Goal: Check status: Check status

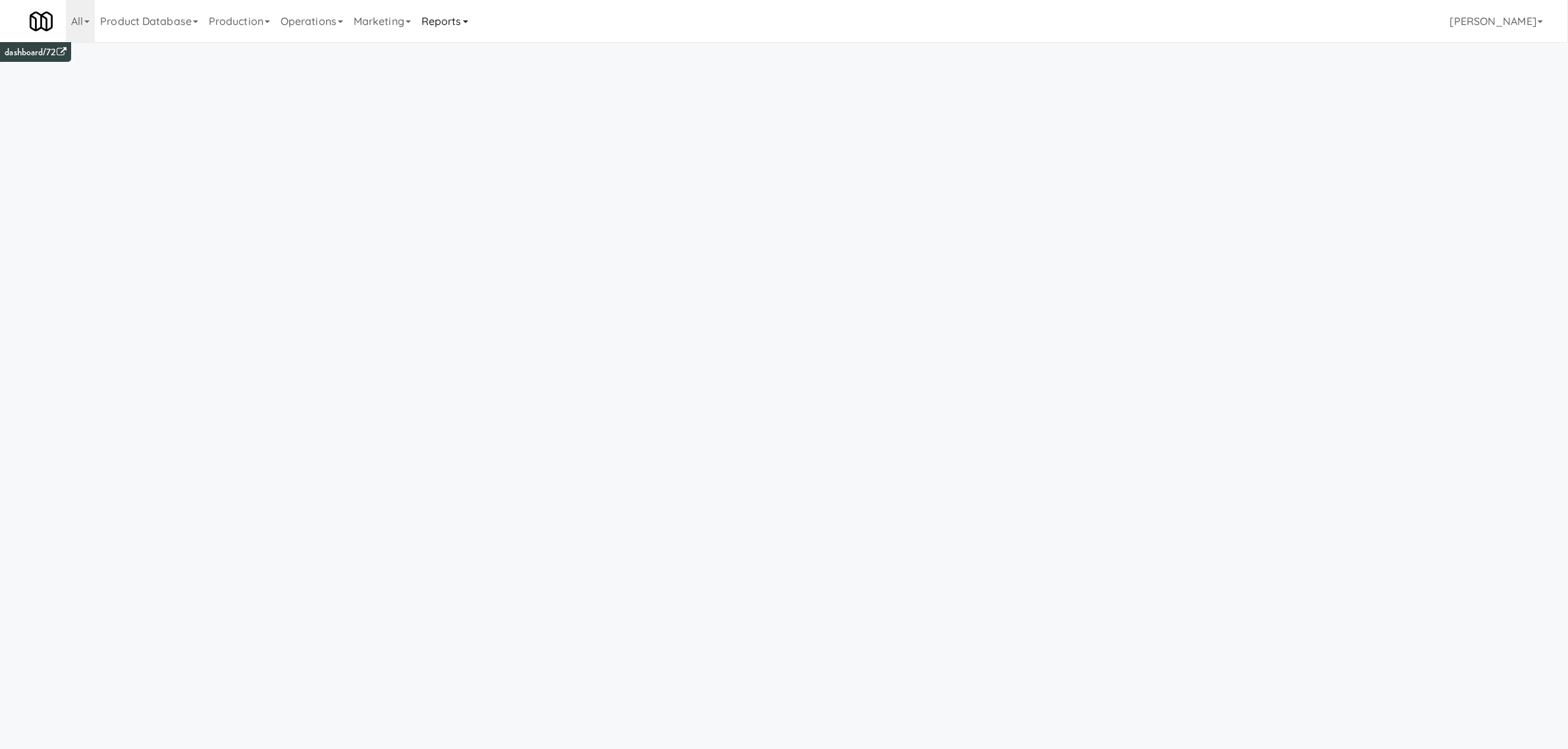
click at [441, 19] on link "Reports" at bounding box center [444, 21] width 57 height 42
click at [458, 103] on link "Payouts" at bounding box center [468, 103] width 106 height 24
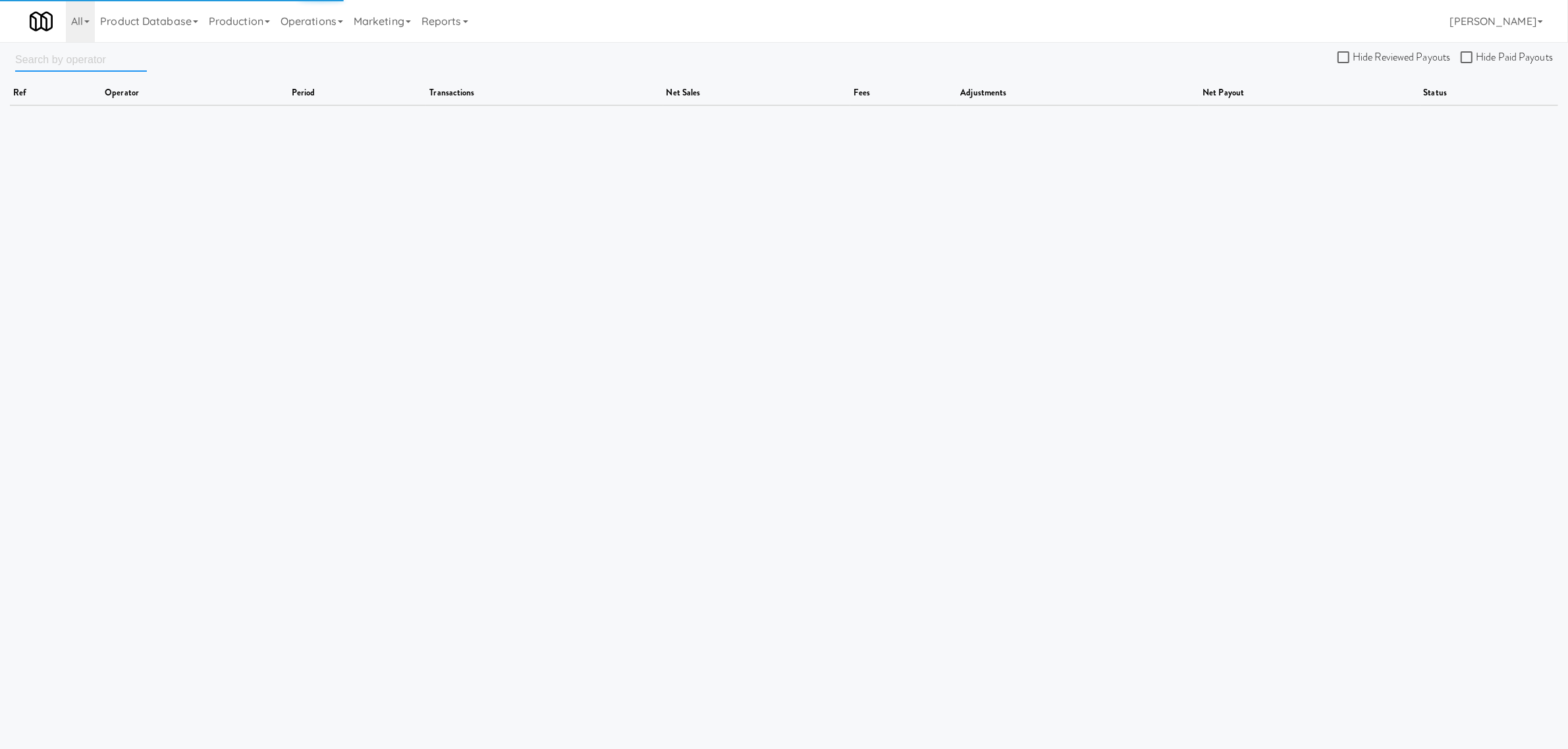
click at [57, 58] on input "text" at bounding box center [81, 60] width 132 height 24
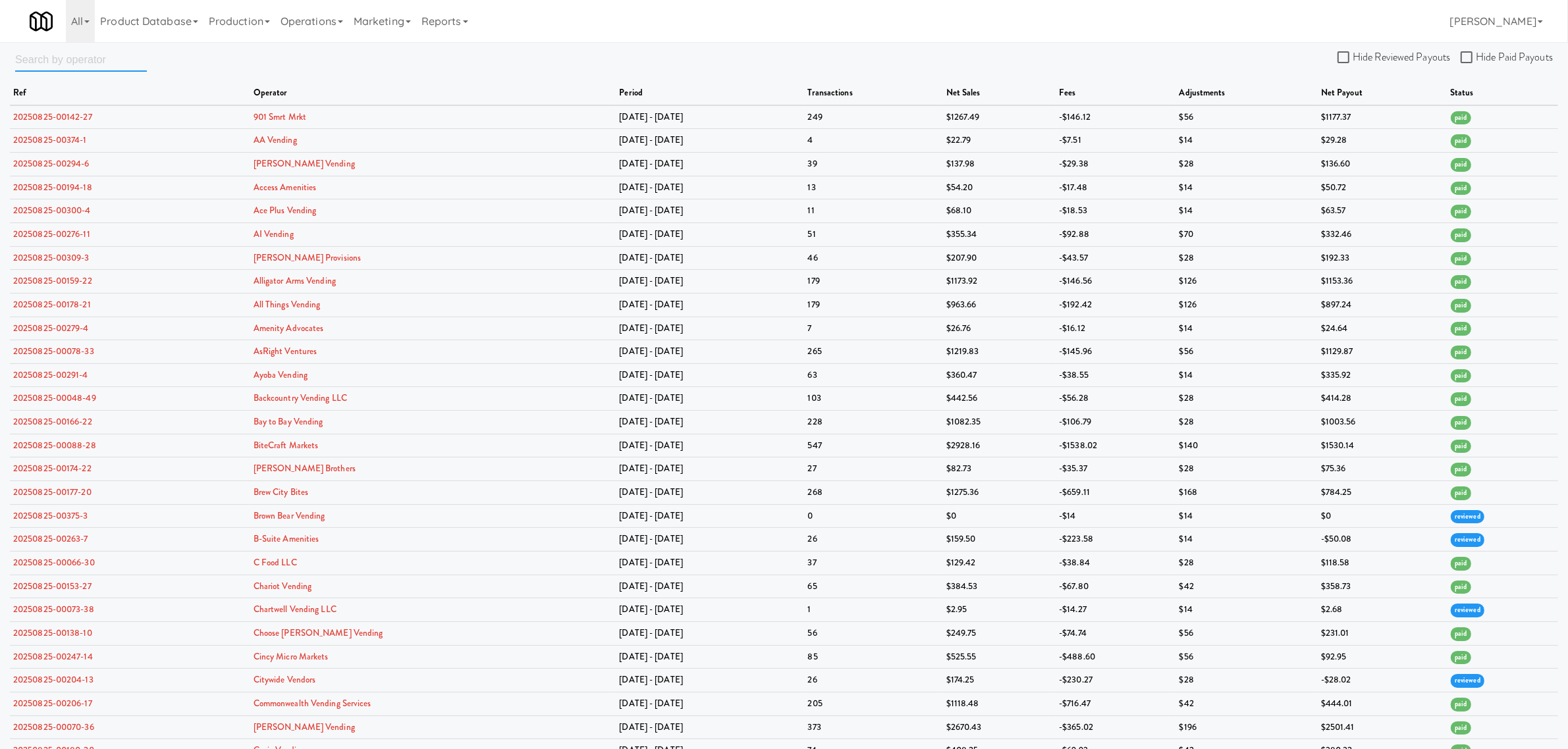
paste input "WarriorVend"
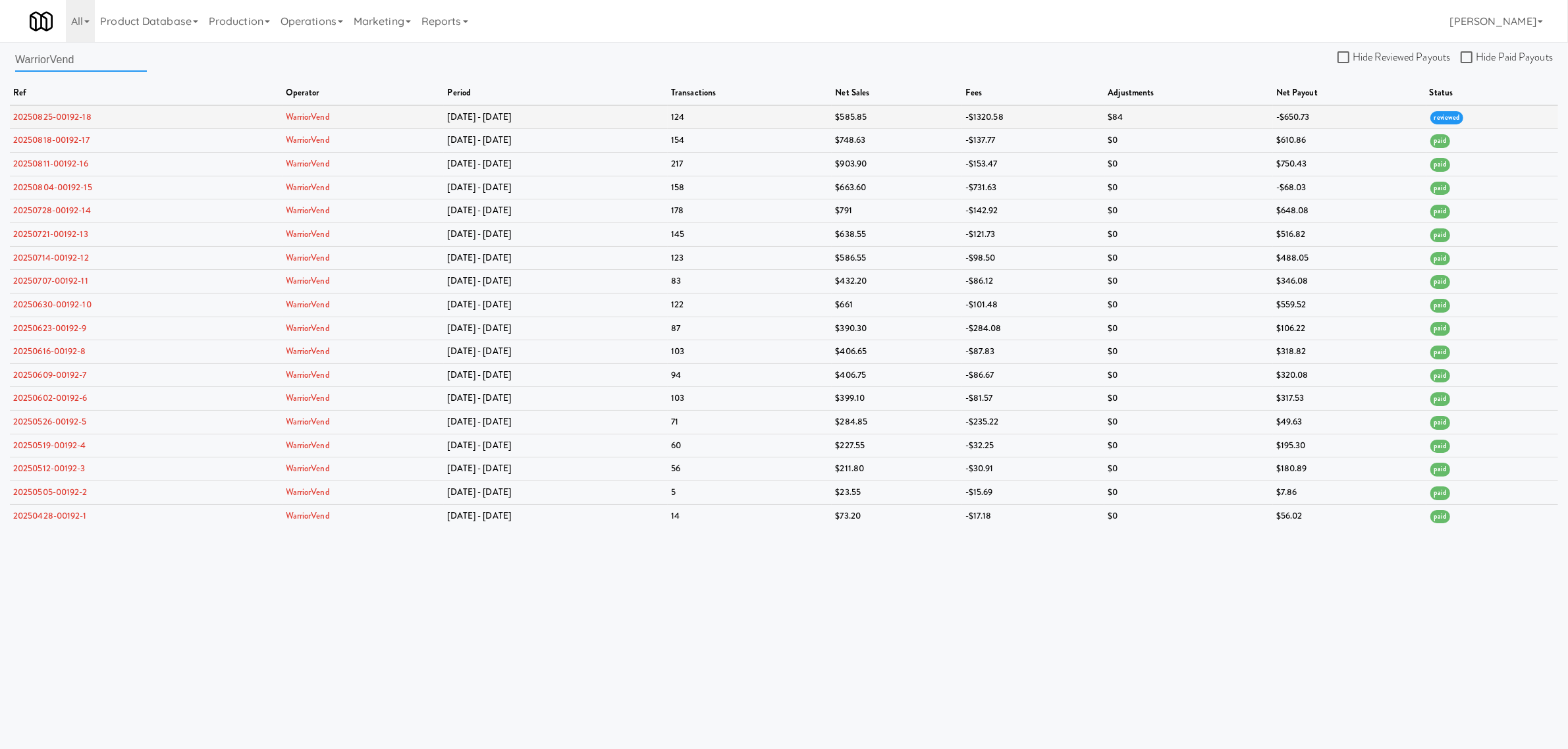
type input "WarriorVend"
click at [56, 117] on link "20250825-00192-18" at bounding box center [52, 117] width 79 height 13
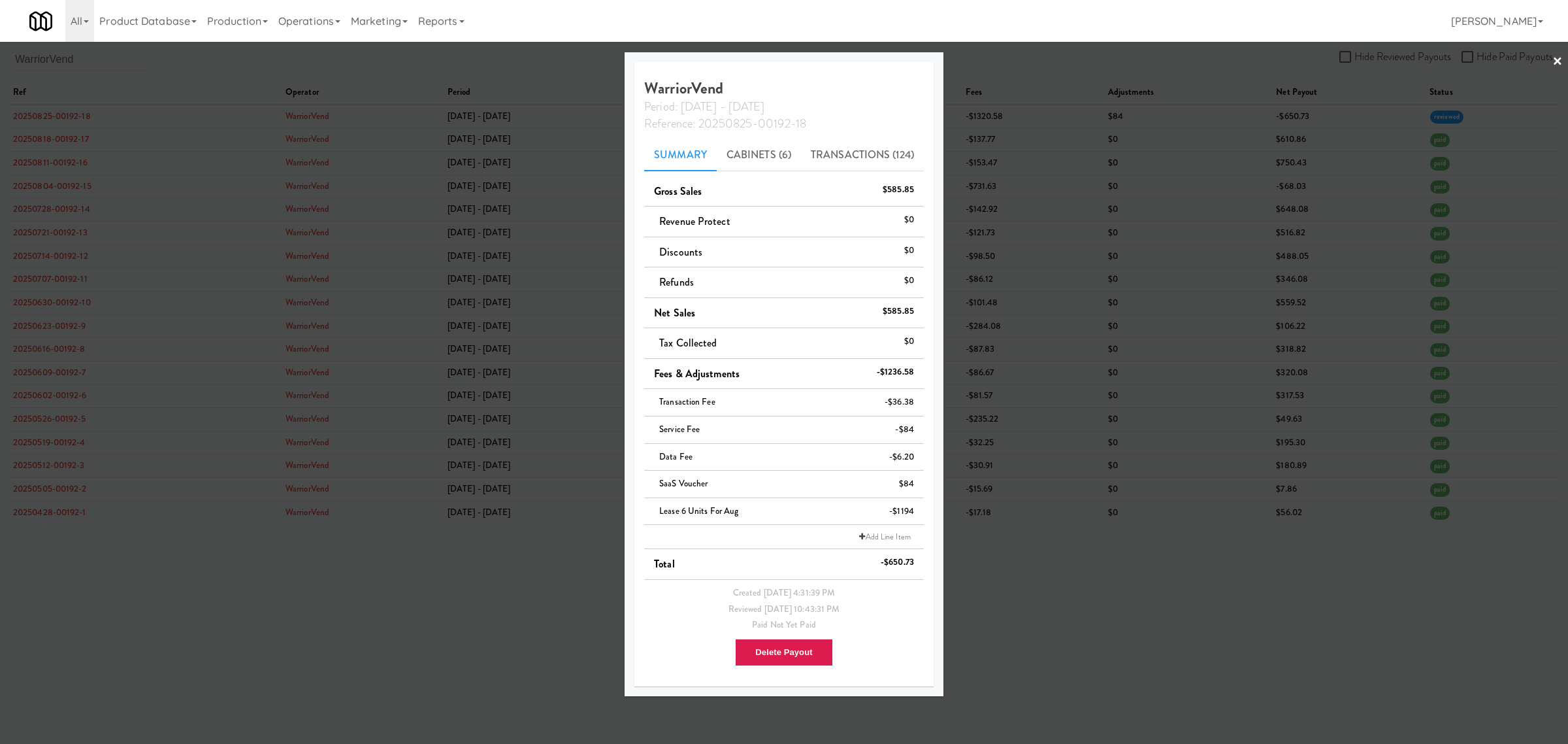
click at [294, 635] on div at bounding box center [784, 372] width 1568 height 744
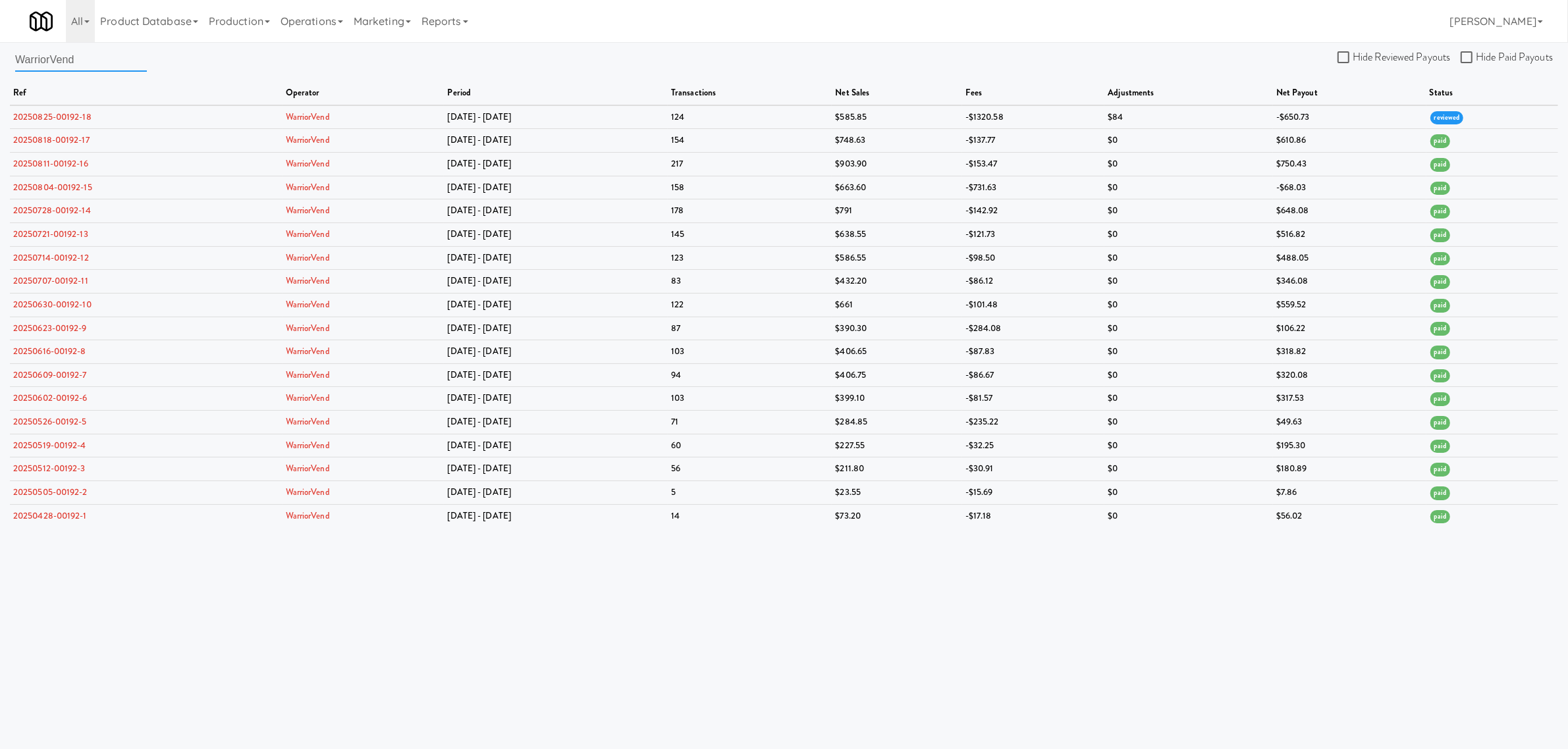
drag, startPoint x: 109, startPoint y: 59, endPoint x: -153, endPoint y: 43, distance: 262.5
click at [0, 43] on html "Okay Okay Select date: previous 2025-Sep next Su Mo Tu We Th Fr Sa 31 1 2 3 4 5…" at bounding box center [784, 374] width 1568 height 749
click at [364, 664] on body "Okay Okay Select date: previous 2025-Sep next Su Mo Tu We Th Fr Sa 31 1 2 3 4 5…" at bounding box center [784, 416] width 1568 height 749
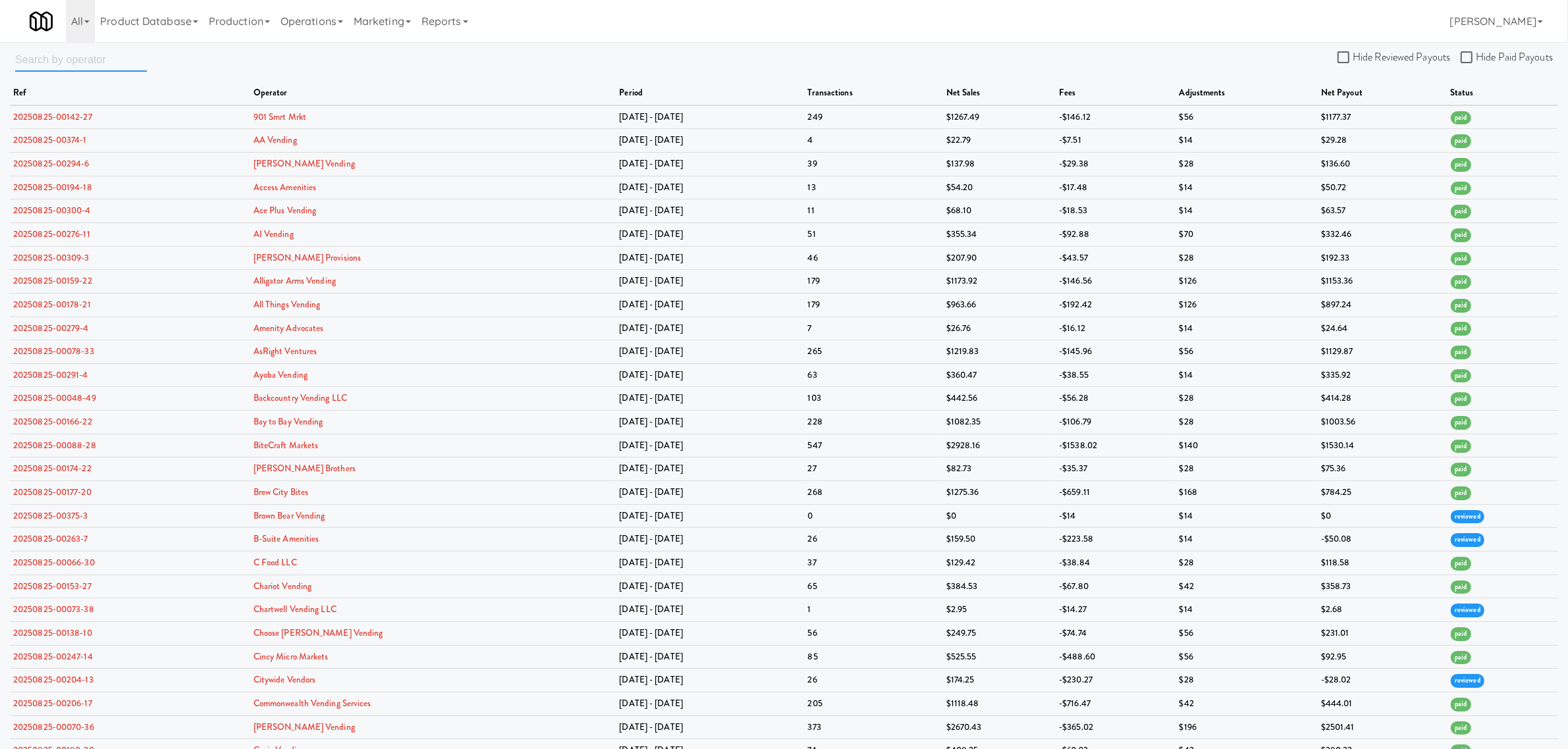
click at [97, 62] on input "text" at bounding box center [81, 60] width 132 height 24
paste input "SnackCityVending"
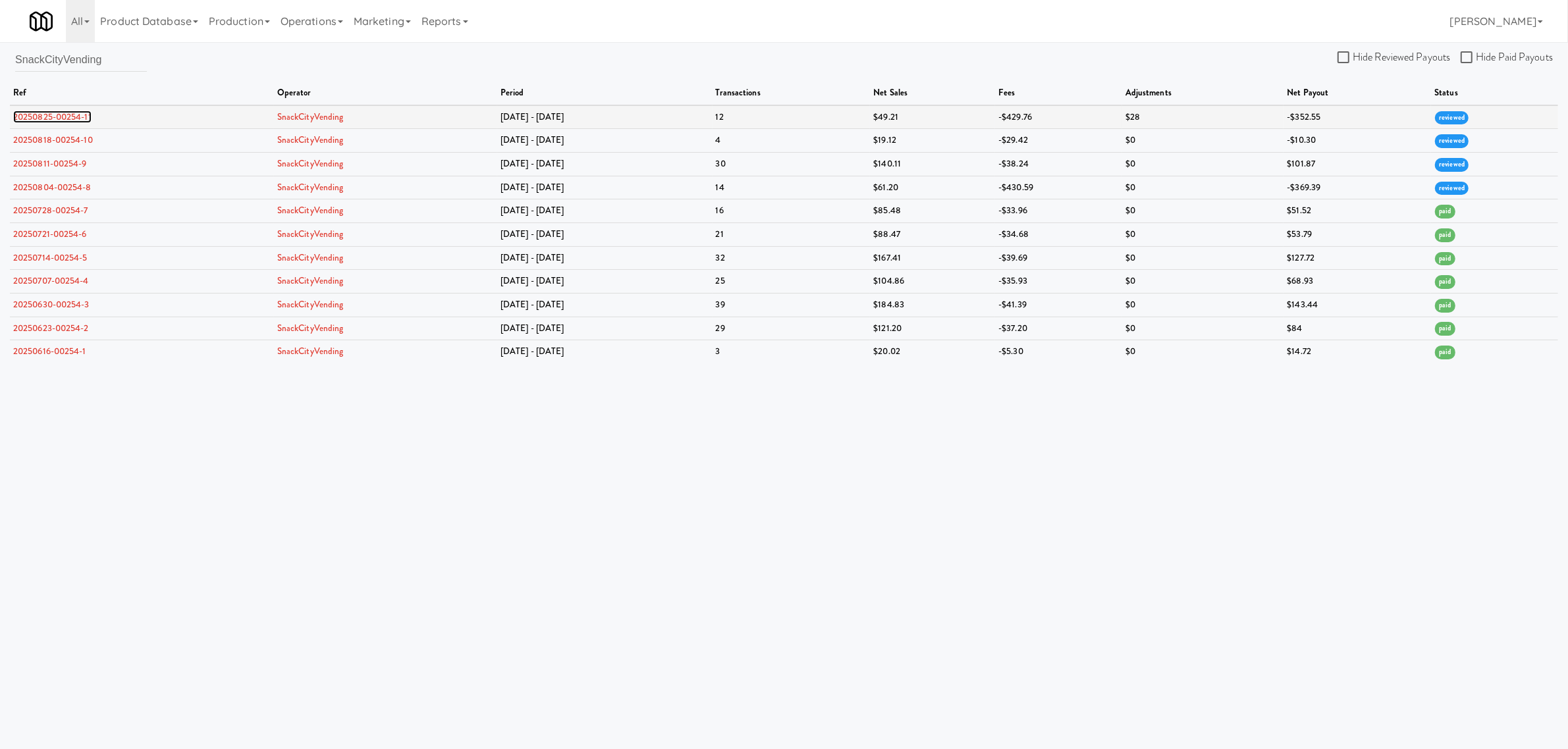
click at [73, 119] on link "20250825-00254-11" at bounding box center [52, 117] width 79 height 13
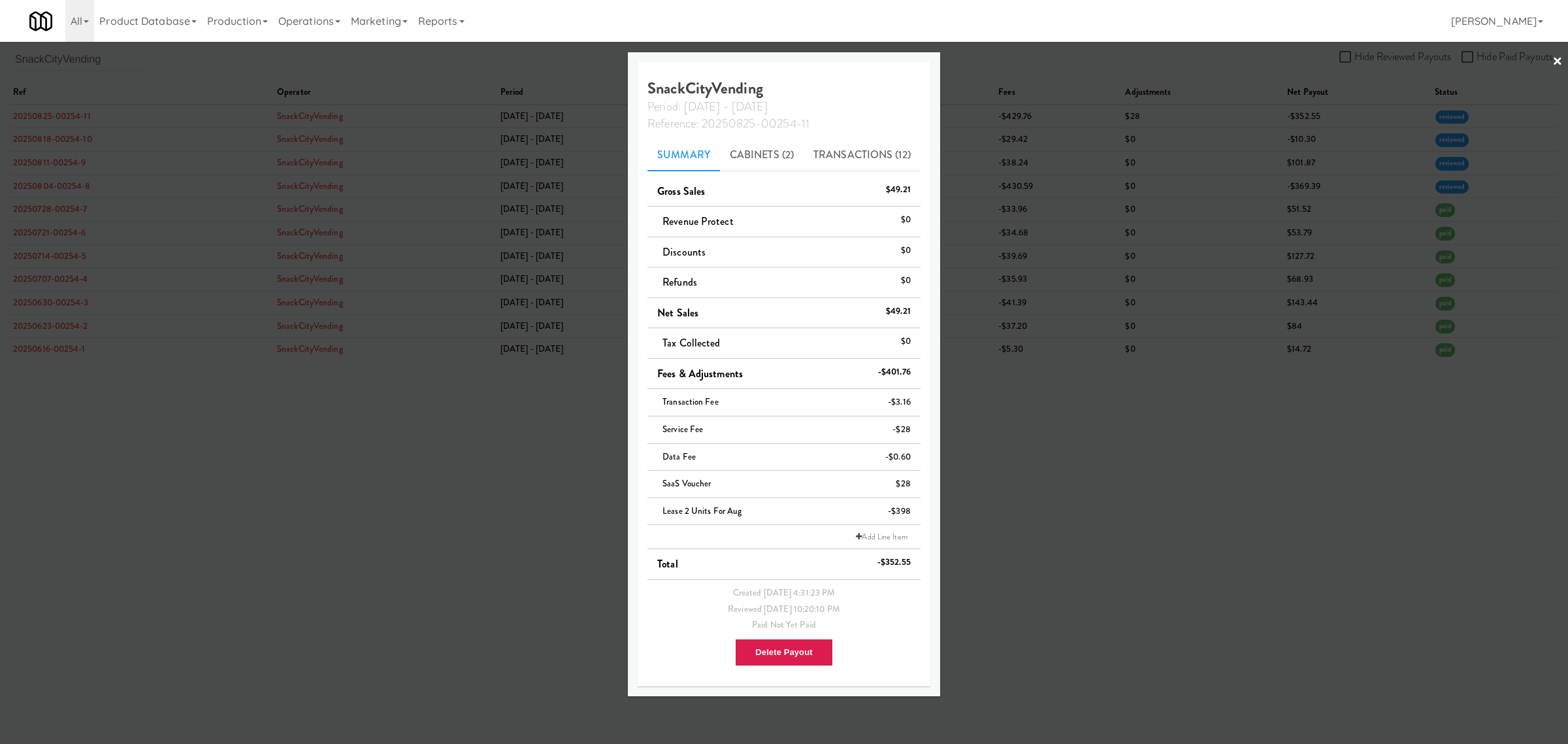
click at [335, 504] on div at bounding box center [784, 372] width 1568 height 744
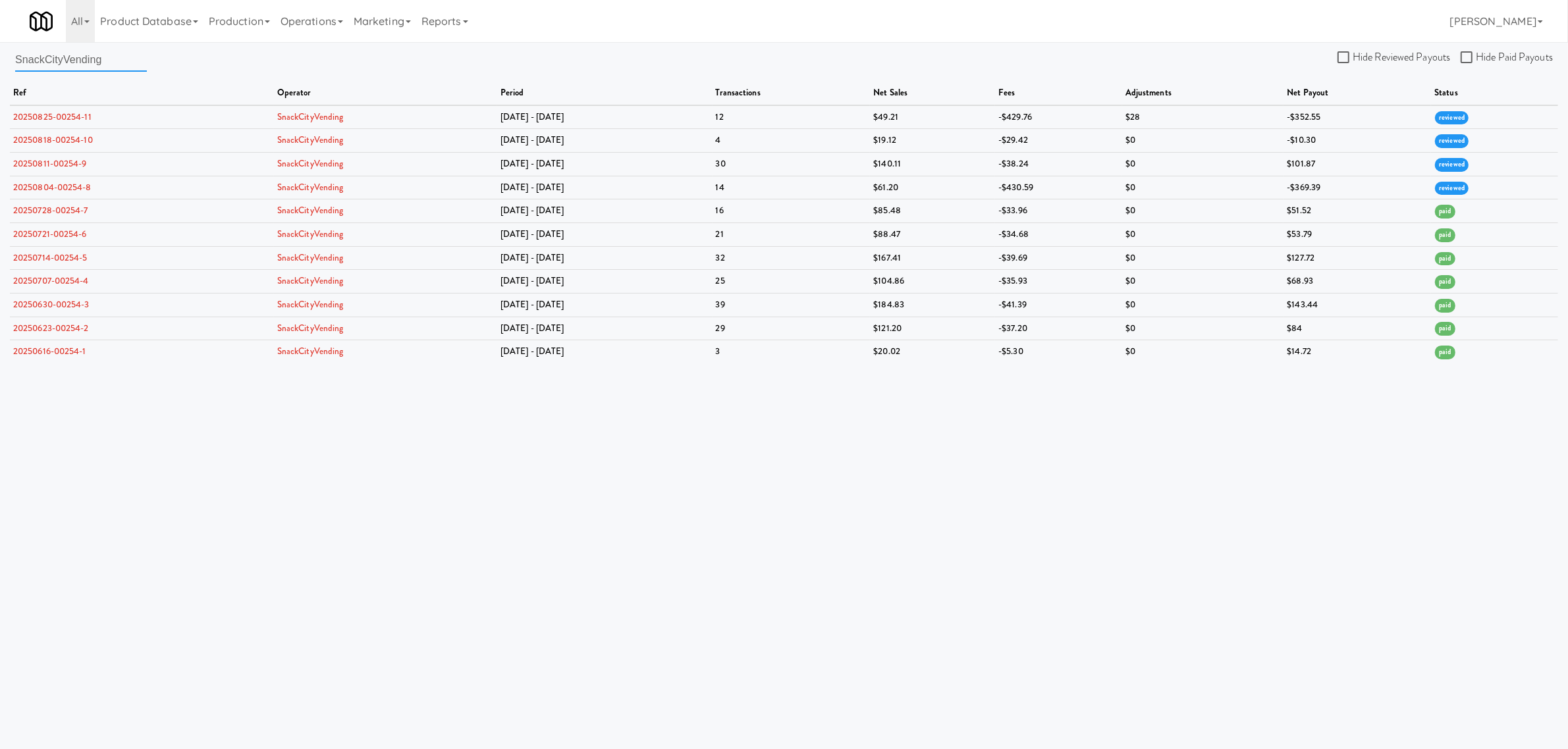
drag, startPoint x: 107, startPoint y: 57, endPoint x: -179, endPoint y: 58, distance: 286.0
click at [0, 58] on html "Okay Okay Select date: previous 2025-Sep next Su Mo Tu We Th Fr Sa 31 1 2 3 4 5…" at bounding box center [784, 374] width 1568 height 749
paste input "Modern Market"
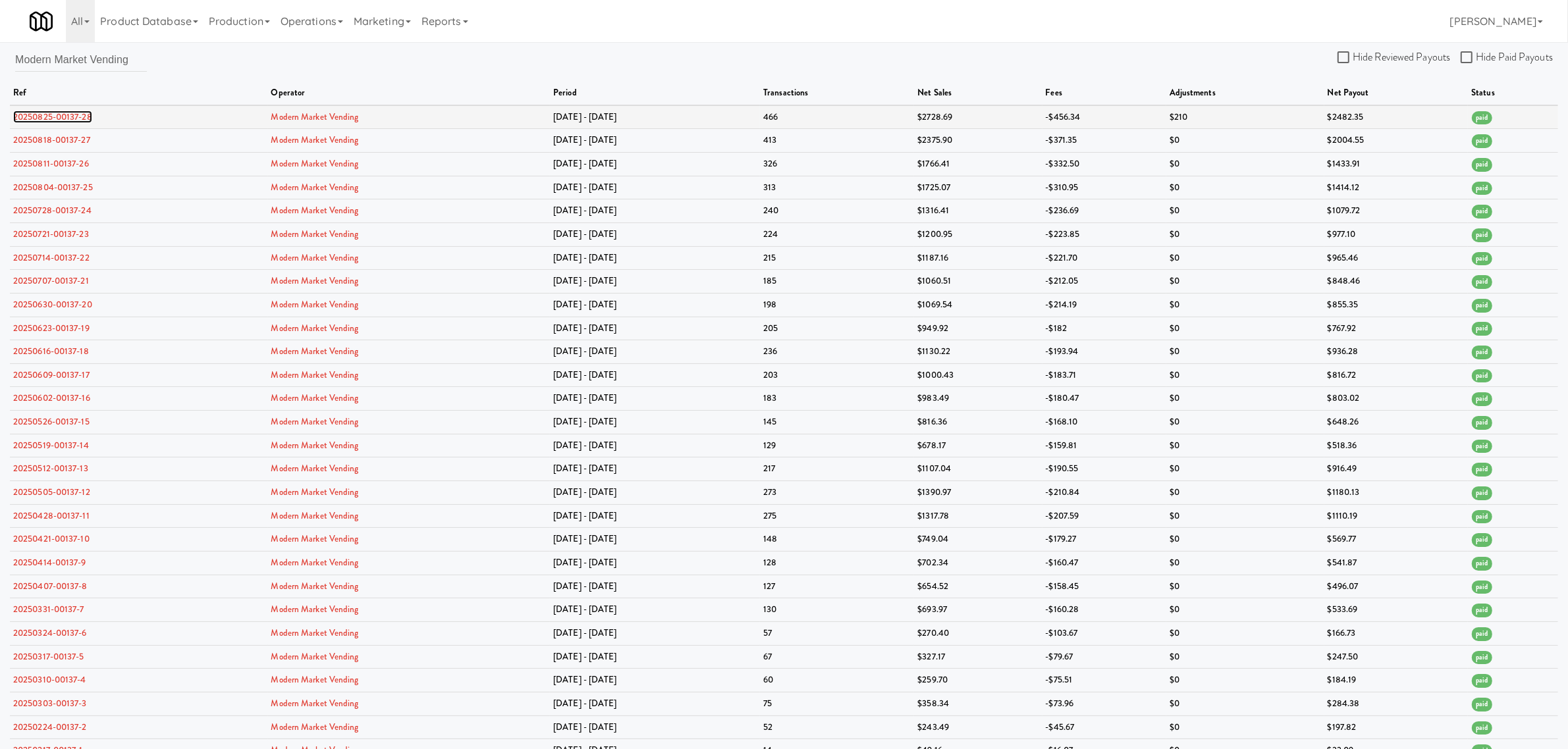
click at [51, 111] on link "20250825-00137-28" at bounding box center [53, 117] width 79 height 13
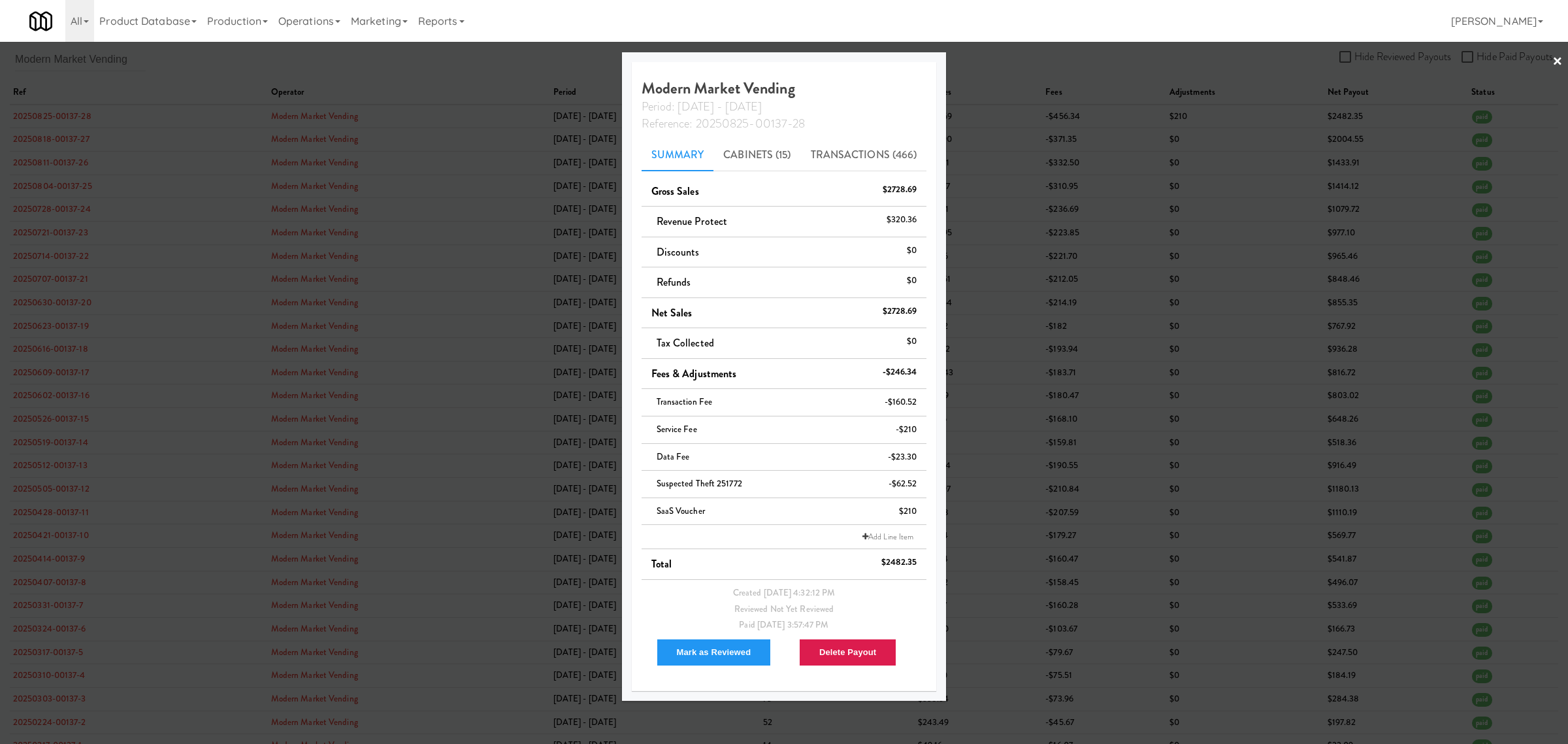
click at [263, 69] on div at bounding box center [784, 372] width 1568 height 744
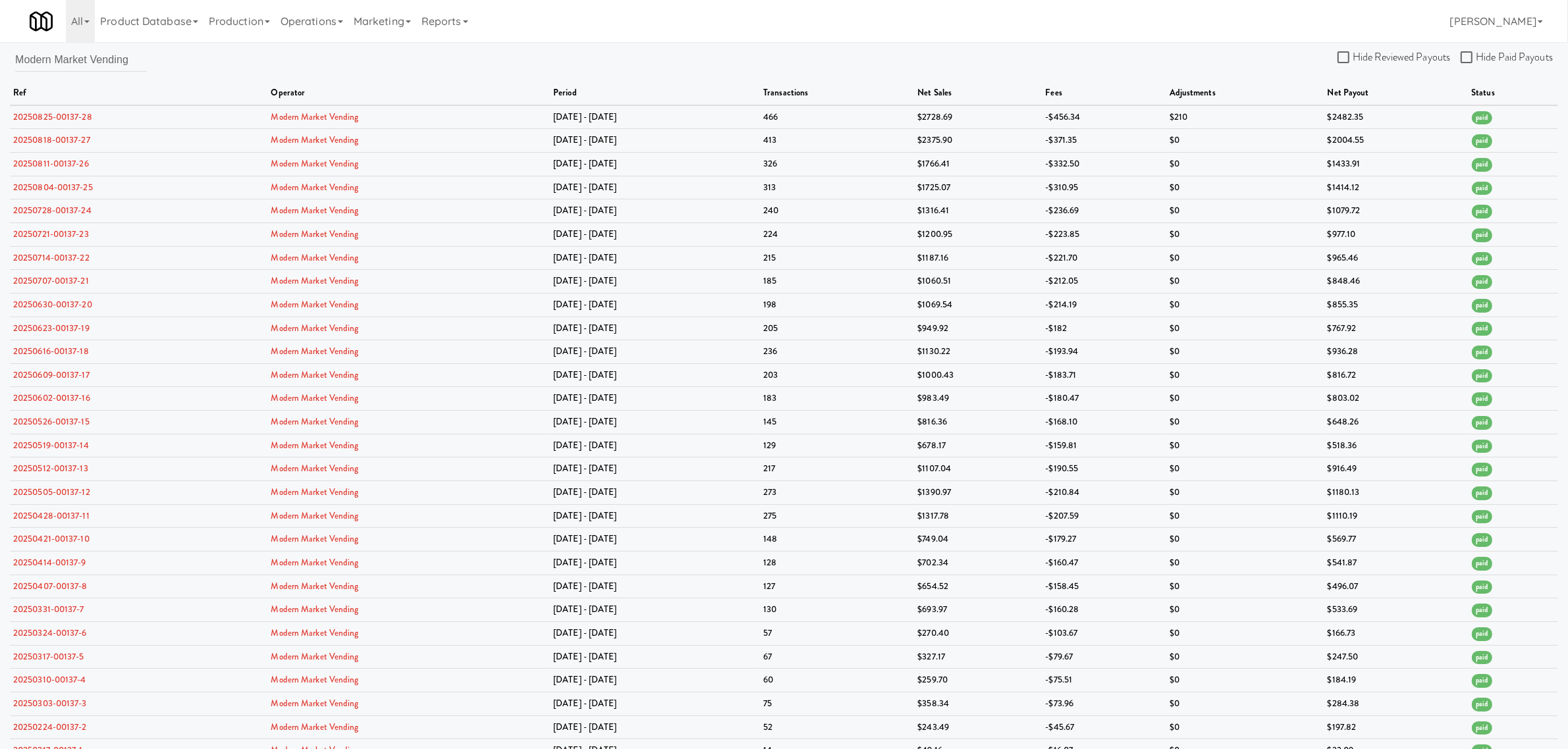
click at [146, 64] on div "Modern Market Vending Hide Reviewed Payouts Hide Paid Payouts ref operator peri…" at bounding box center [784, 405] width 1568 height 715
drag, startPoint x: 136, startPoint y: 60, endPoint x: -134, endPoint y: 60, distance: 270.0
click at [0, 60] on html "Okay Okay Select date: previous 2025-Sep next Su Mo Tu We Th Fr Sa 31 1 2 3 4 5…" at bounding box center [784, 374] width 1568 height 749
paste input "Vend [US_STATE]"
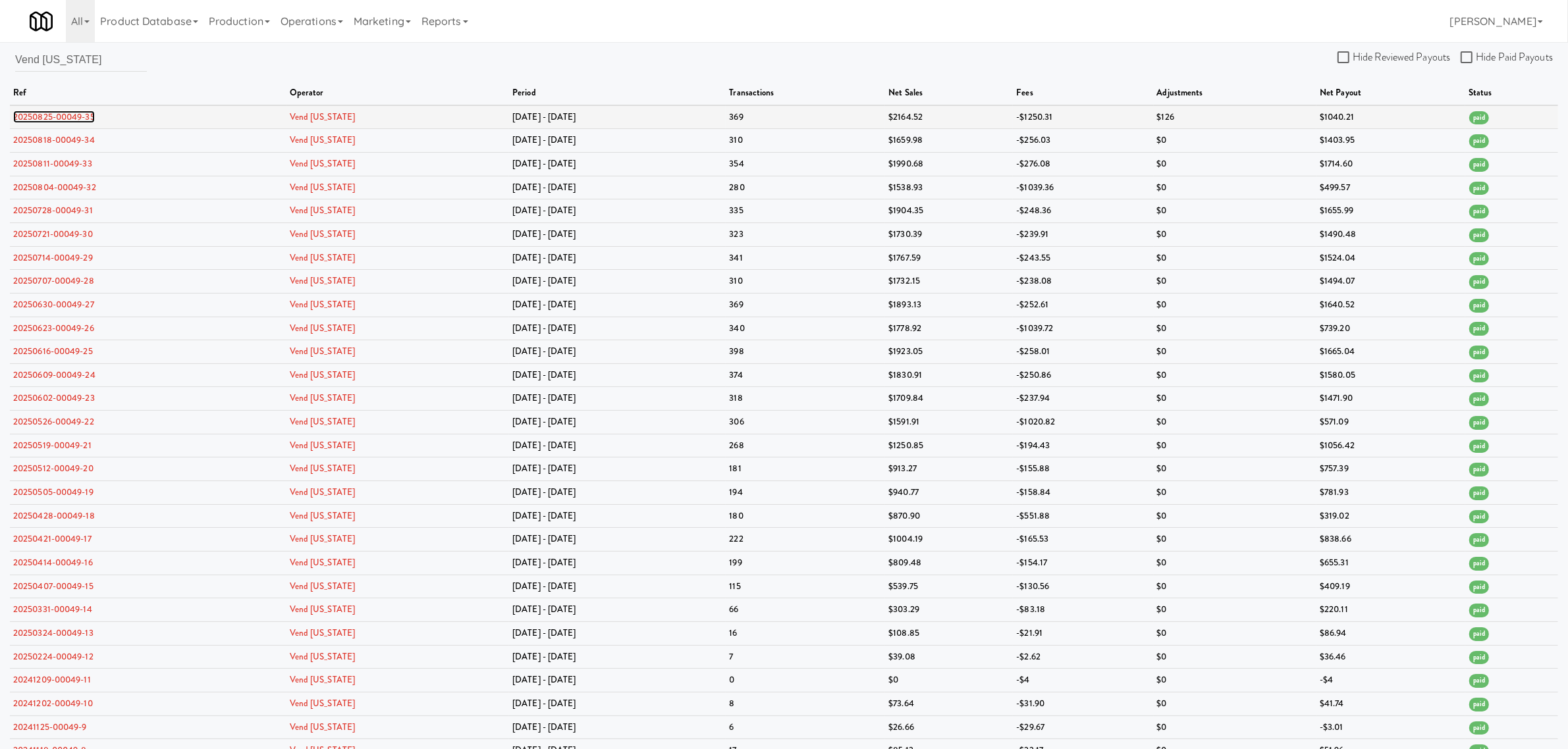
click at [67, 117] on link "20250825-00049-35" at bounding box center [54, 117] width 81 height 13
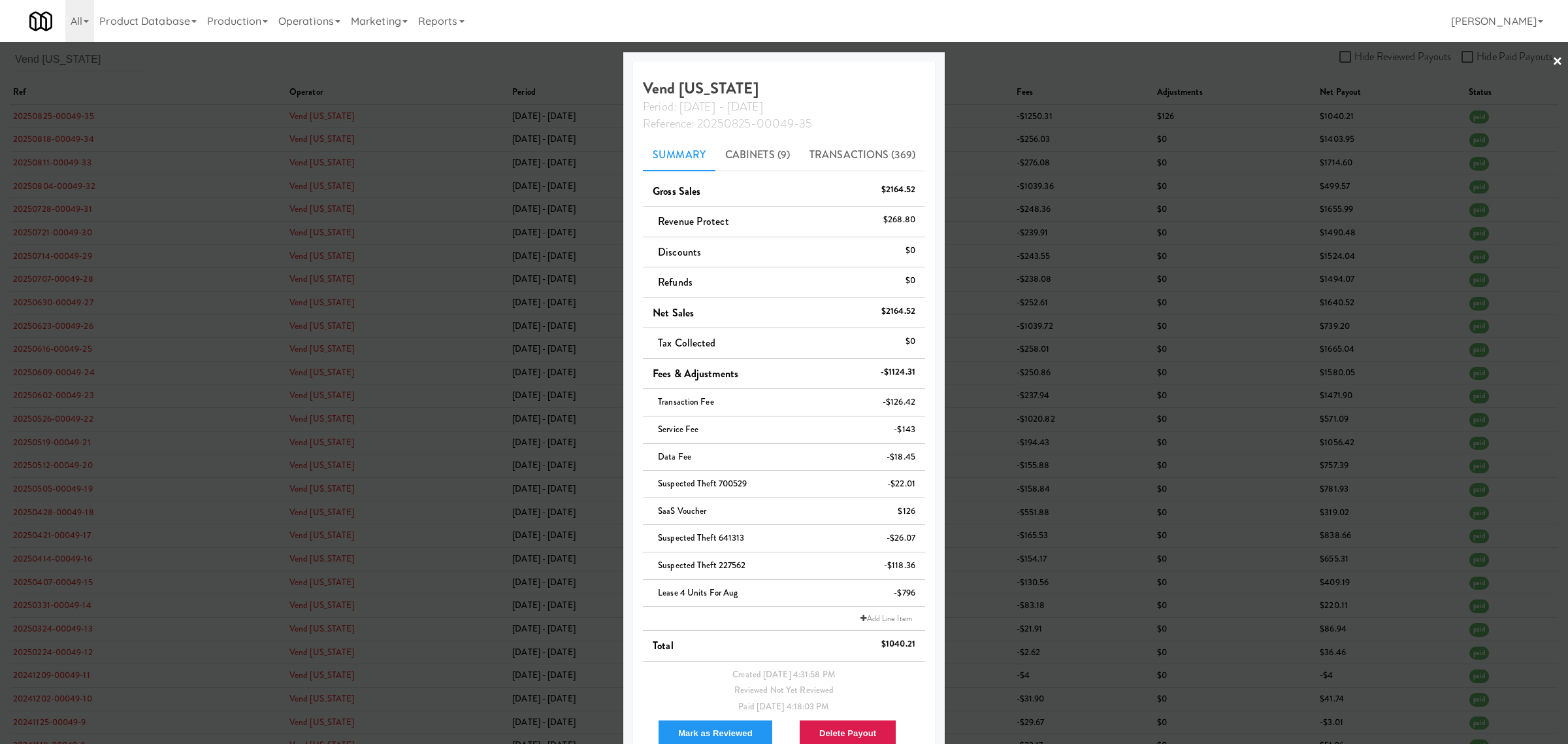
click at [103, 57] on div at bounding box center [784, 372] width 1568 height 744
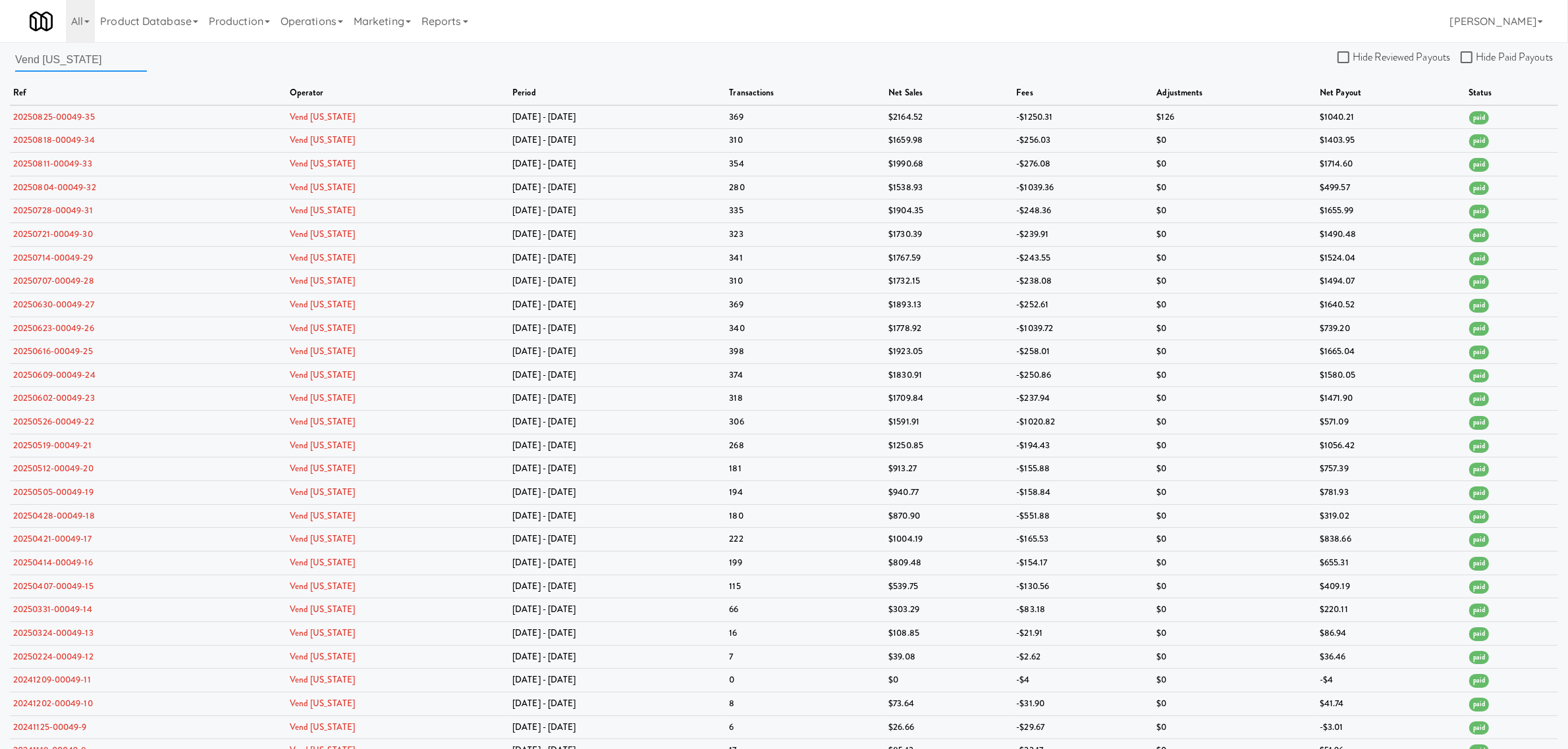
click at [104, 59] on input "Vend [US_STATE]" at bounding box center [81, 60] width 132 height 24
paste input "[GEOGRAPHIC_DATA]"
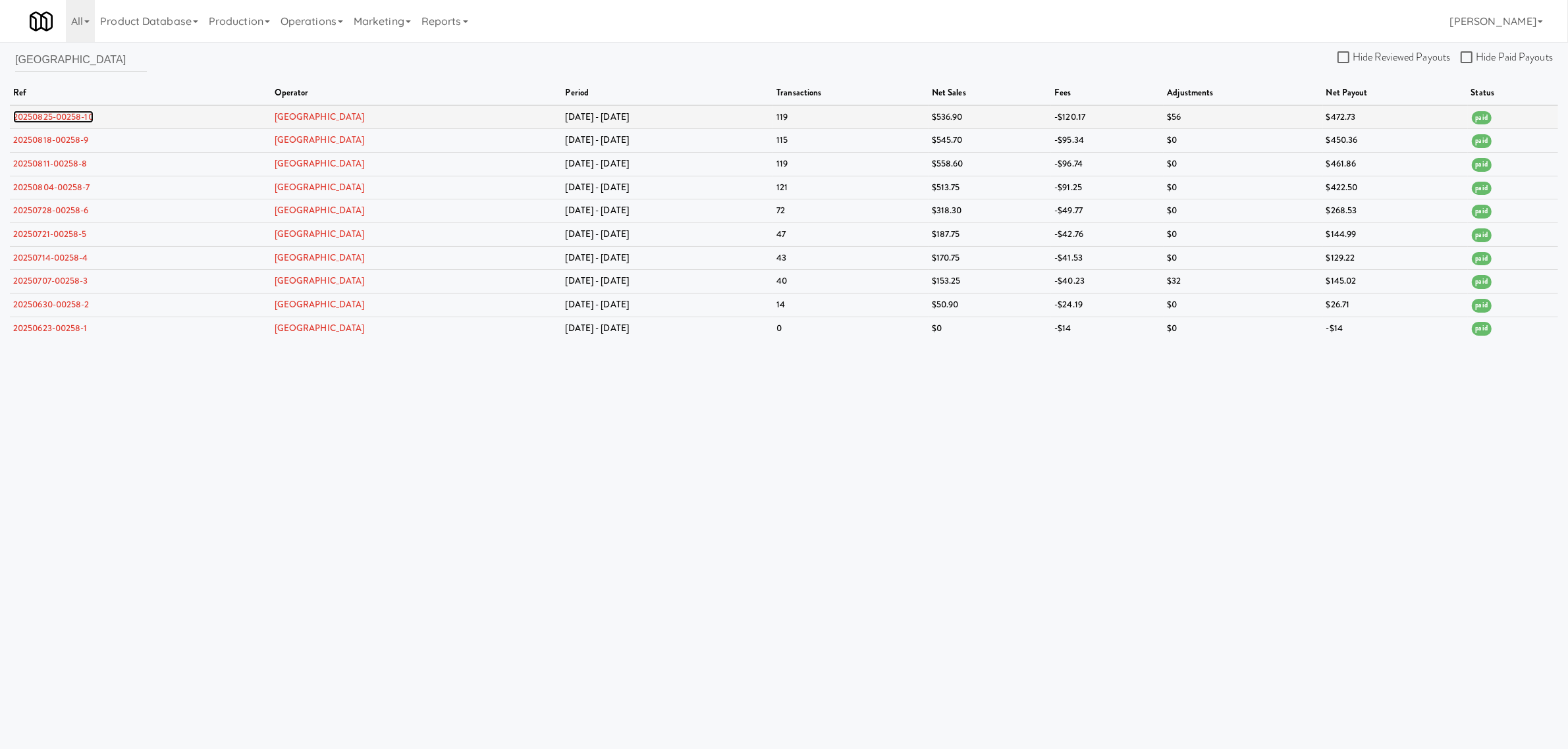
click at [77, 120] on link "20250825-00258-10" at bounding box center [54, 117] width 81 height 13
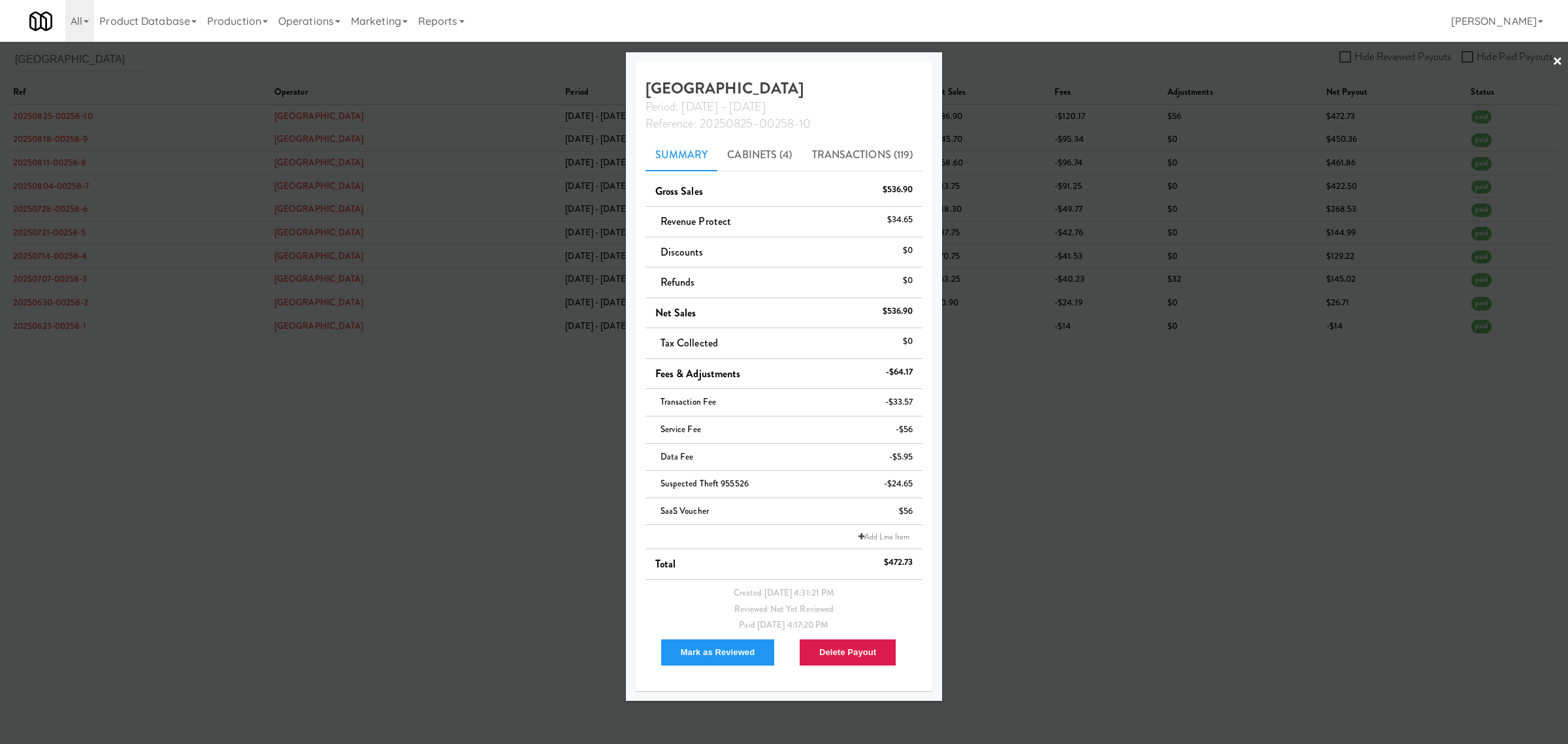
click at [274, 64] on div at bounding box center [784, 372] width 1568 height 744
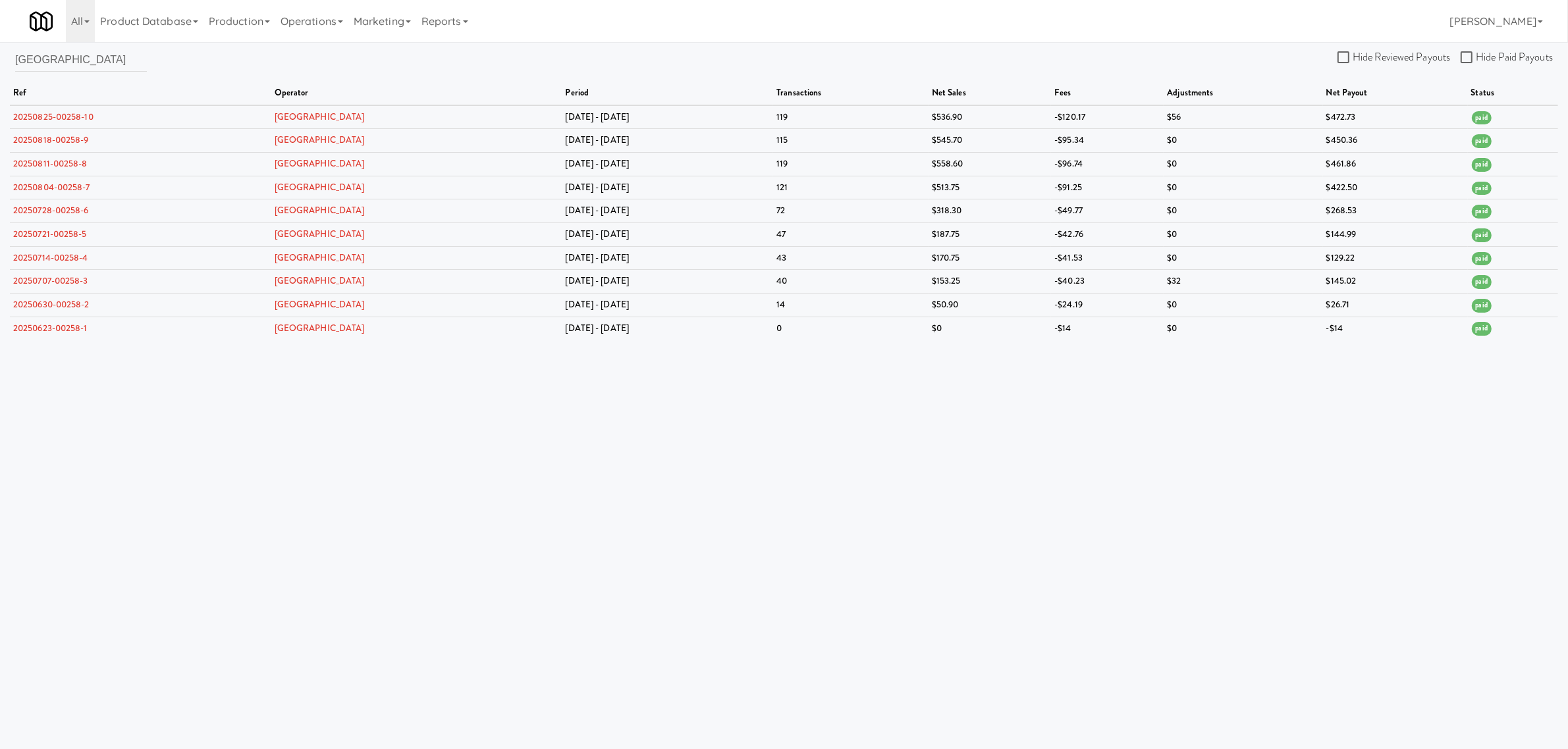
click at [93, 74] on div "[GEOGRAPHIC_DATA]" at bounding box center [81, 64] width 132 height 34
drag, startPoint x: 93, startPoint y: 62, endPoint x: -150, endPoint y: 56, distance: 243.1
click at [0, 56] on html "Okay Okay Select date: previous 2025-Sep next Su Mo Tu We Th Fr Sa 31 1 2 3 4 5…" at bounding box center [784, 374] width 1568 height 749
paste input "Seavend"
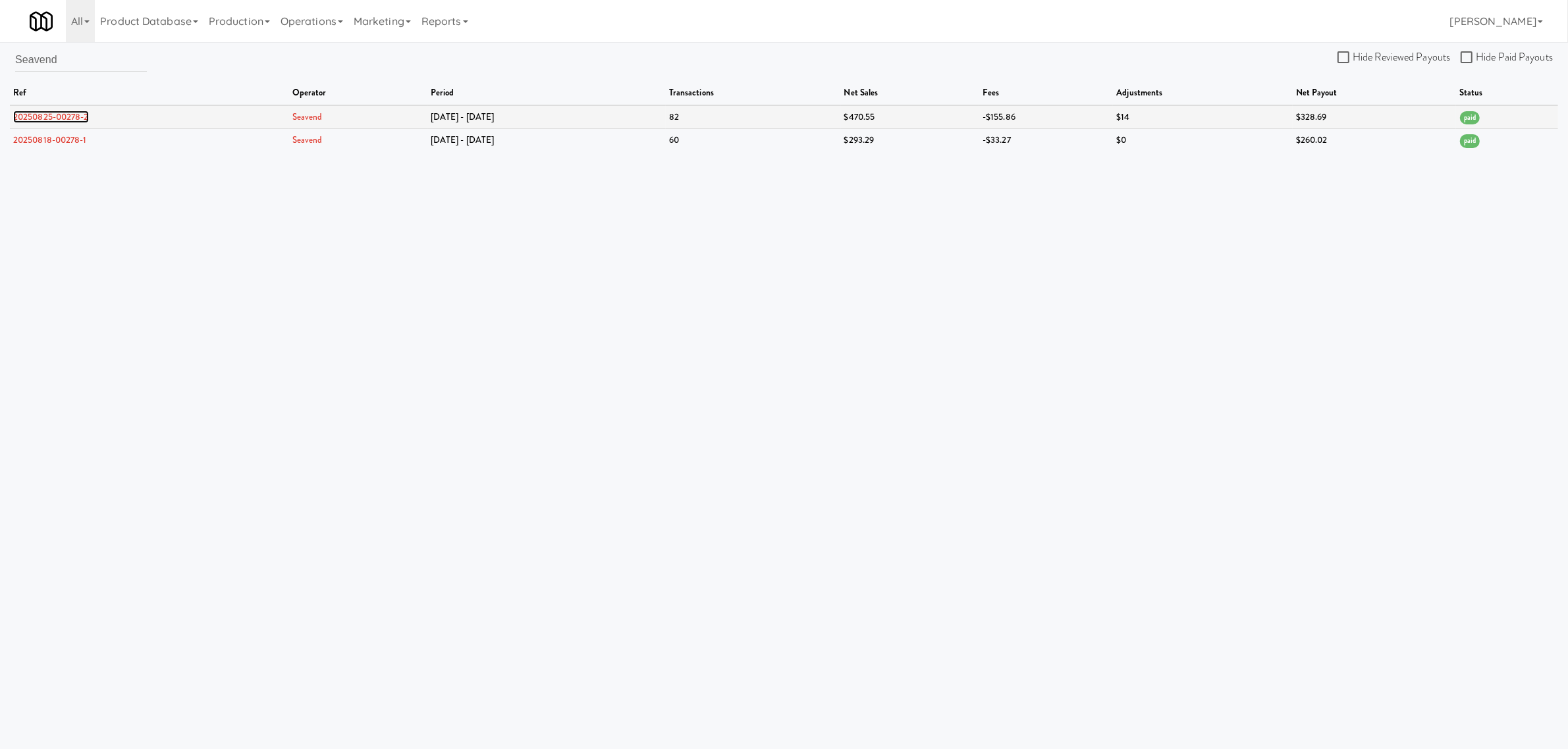
click at [54, 116] on link "20250825-00278-2" at bounding box center [51, 117] width 76 height 13
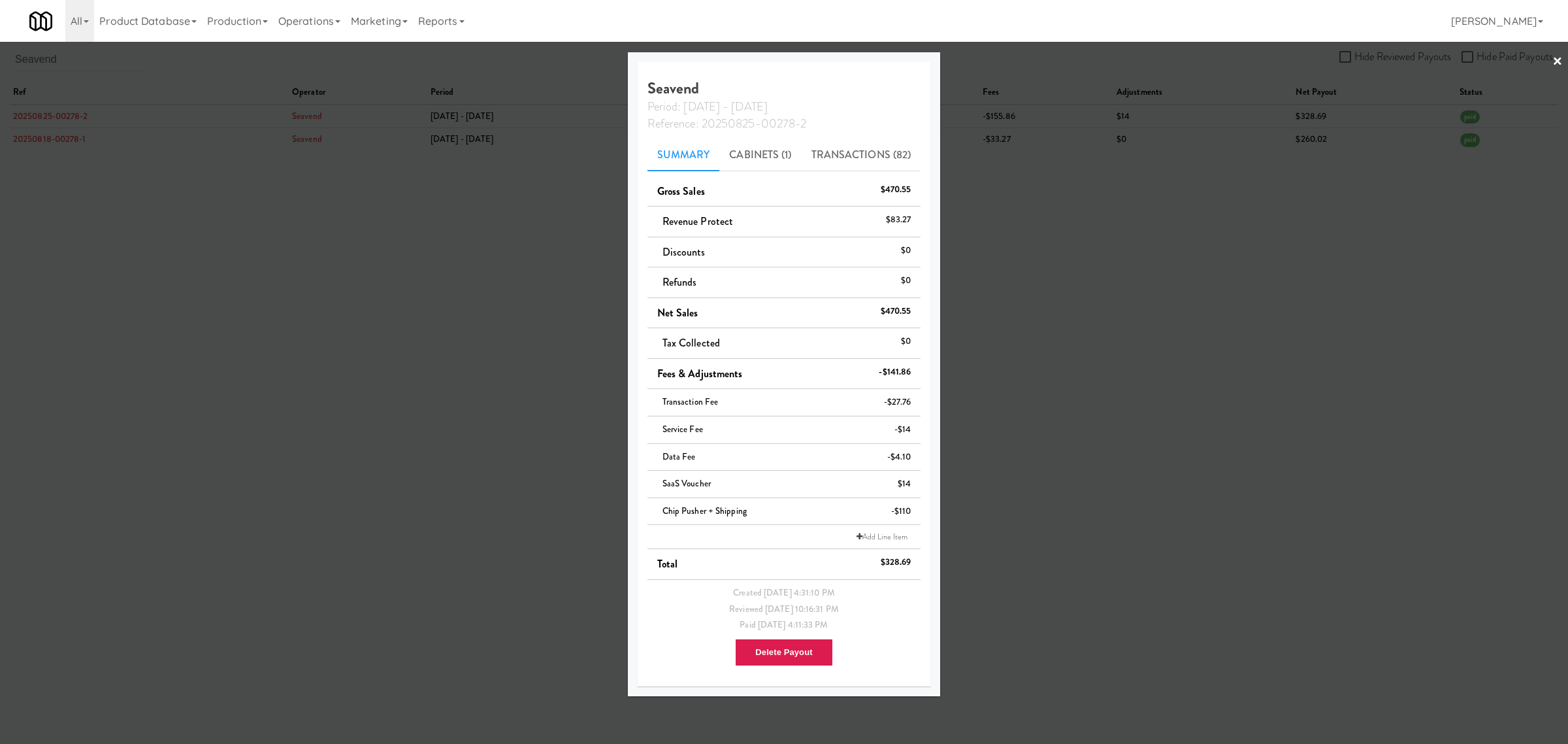
click at [144, 77] on div at bounding box center [784, 372] width 1568 height 744
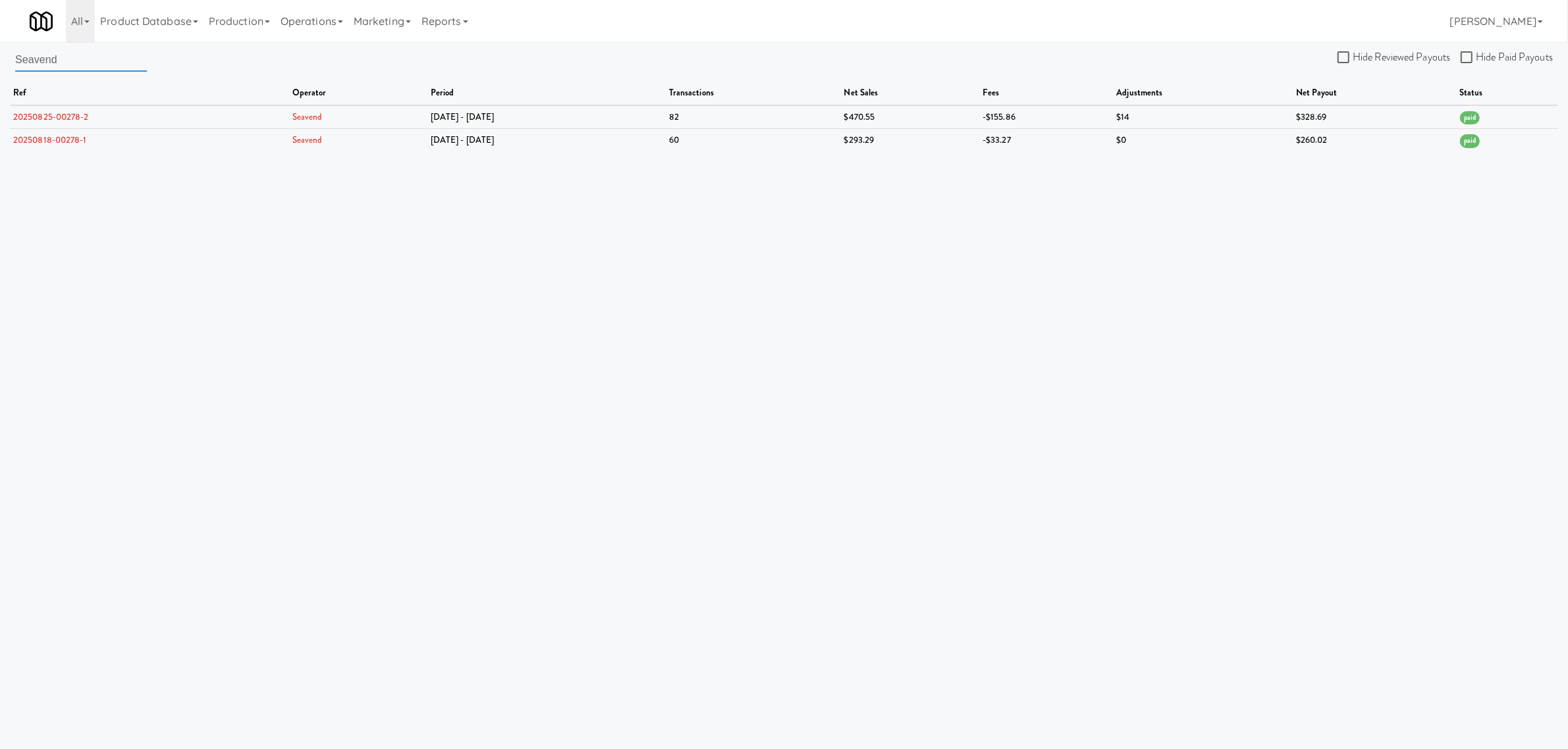
click at [106, 63] on input "Seavend" at bounding box center [81, 60] width 132 height 24
drag, startPoint x: 104, startPoint y: 59, endPoint x: -266, endPoint y: 21, distance: 371.9
click at [0, 21] on html "Okay Okay Select date: previous 2025-Sep next Su Mo Tu We Th Fr Sa 31 1 2 3 4 5…" at bounding box center [784, 374] width 1568 height 749
paste input "Relleum Group"
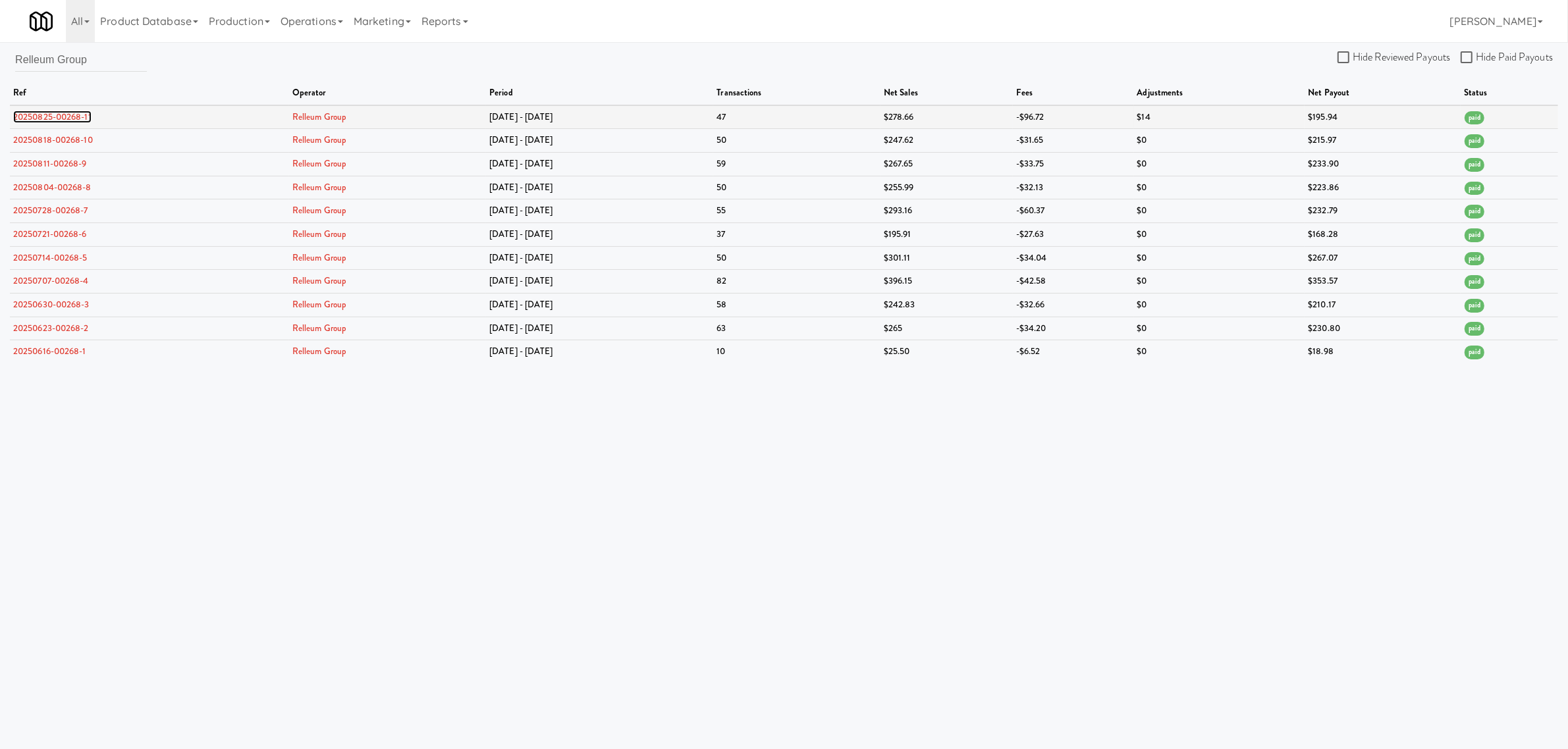
click at [80, 114] on link "20250825-00268-11" at bounding box center [52, 117] width 79 height 13
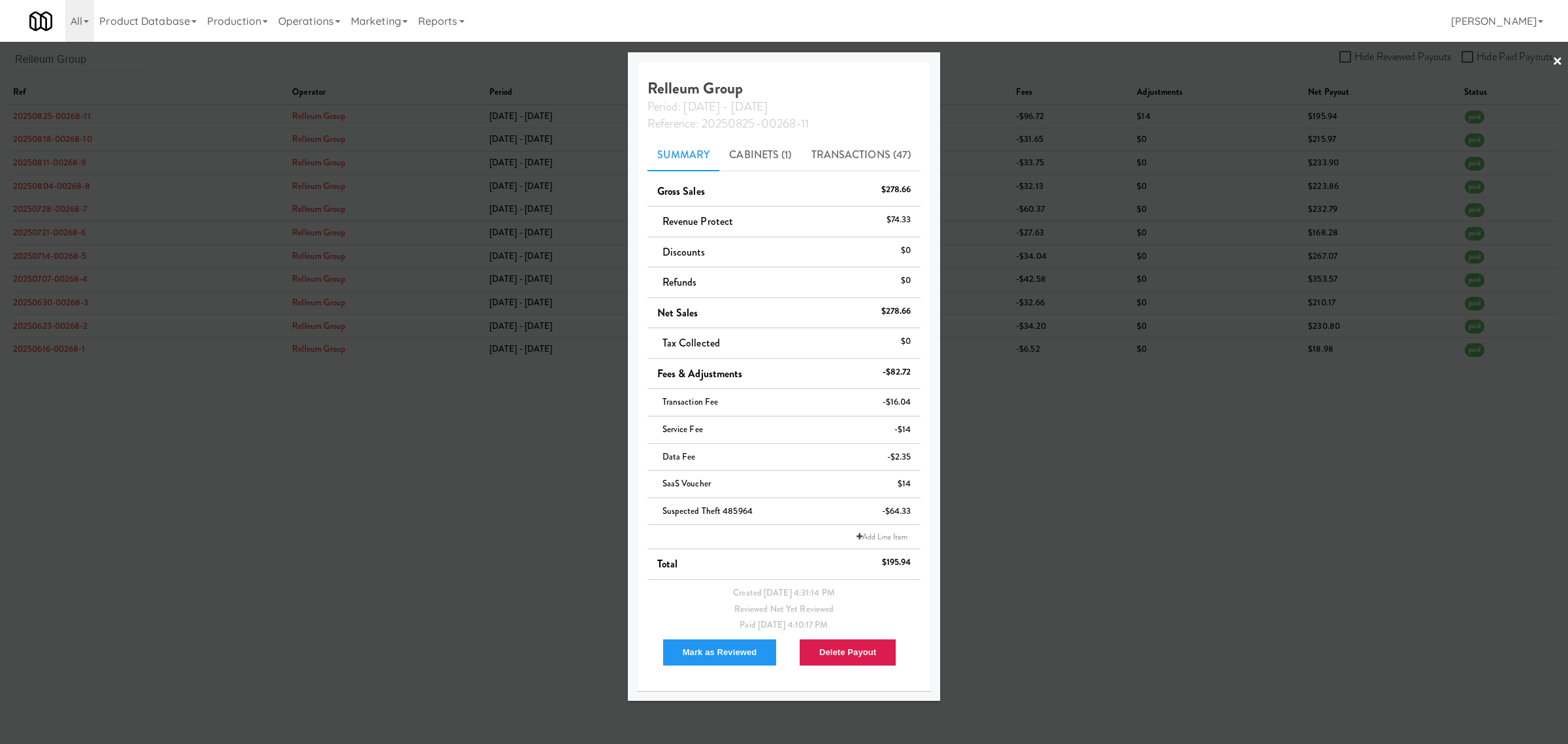
click at [116, 59] on div at bounding box center [784, 372] width 1568 height 744
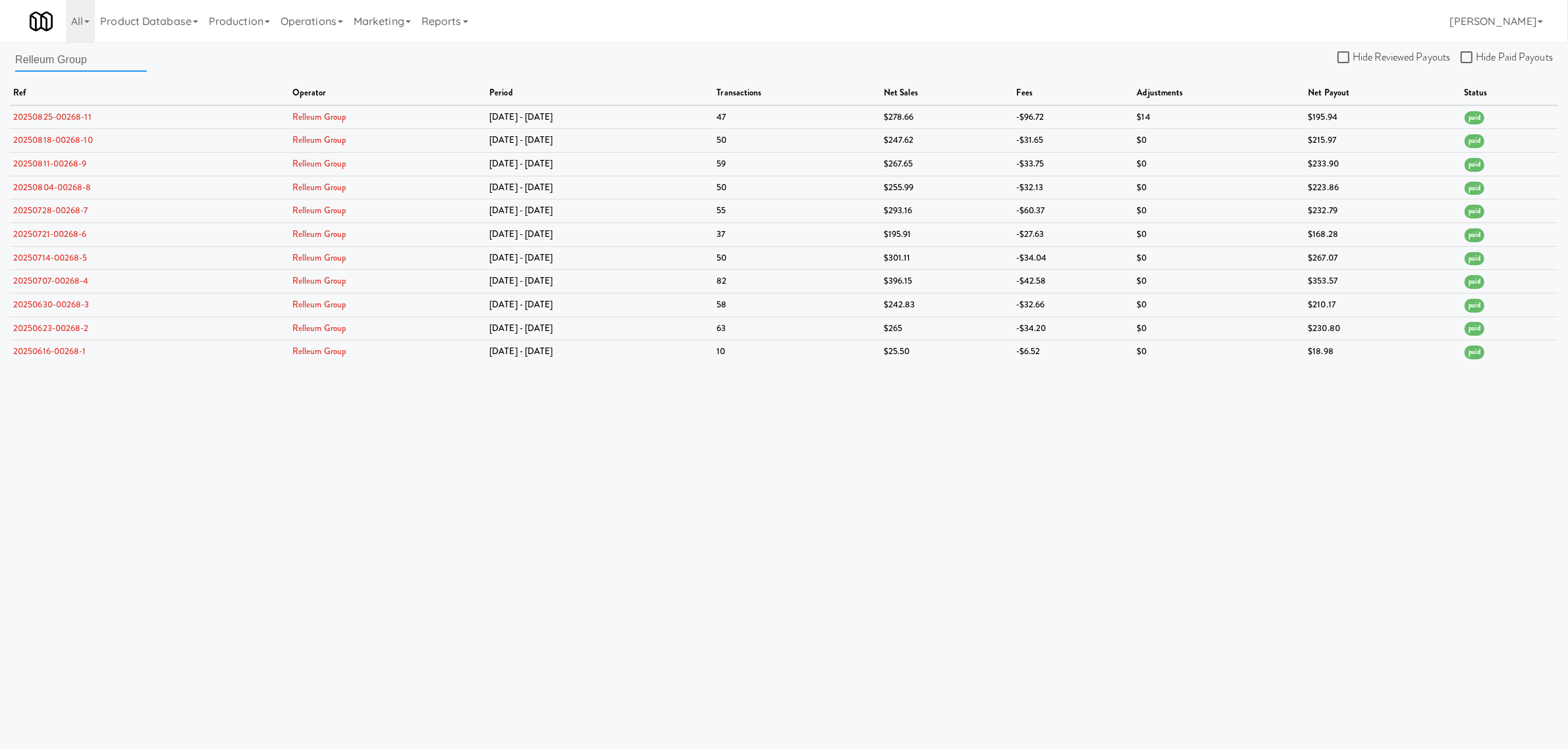
click at [115, 60] on input "Relleum Group" at bounding box center [81, 60] width 132 height 24
drag, startPoint x: 114, startPoint y: 60, endPoint x: -131, endPoint y: 50, distance: 245.2
click at [0, 50] on html "Okay Okay Select date: previous 2025-Sep next Su Mo Tu We Th Fr Sa 31 1 2 3 4 5…" at bounding box center [784, 374] width 1568 height 749
paste input "ozieWorks"
type input "RozieWorks"
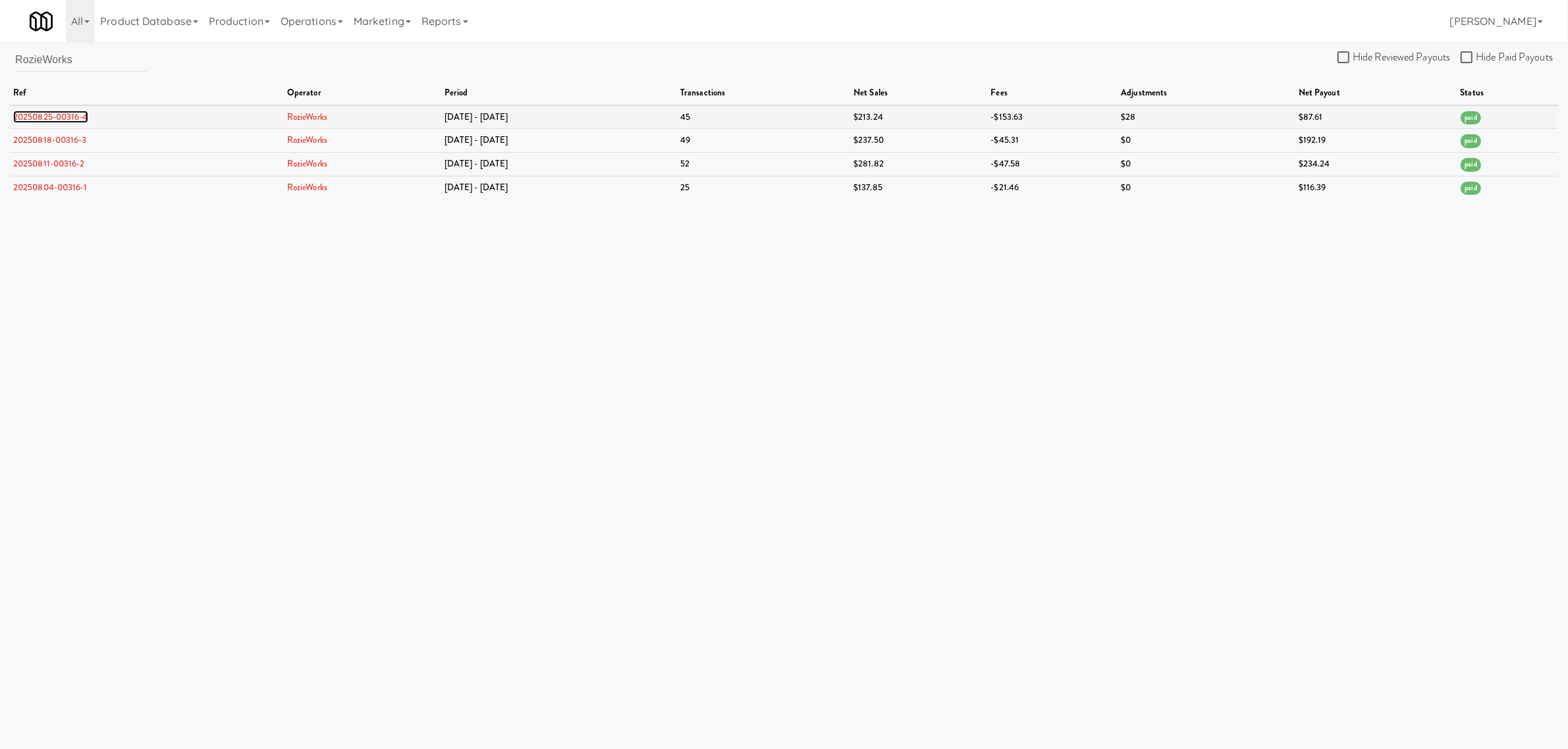
click at [46, 116] on link "20250825-00316-4" at bounding box center [51, 117] width 75 height 13
